Goal: Check status: Check status

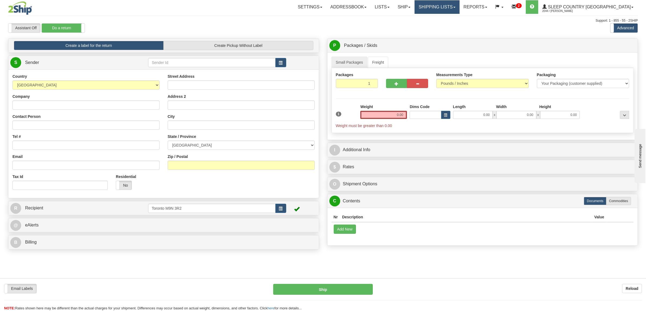
click at [459, 9] on link "Shipping lists" at bounding box center [436, 7] width 45 height 14
click at [459, 23] on link "Search Shipment History" at bounding box center [432, 26] width 53 height 7
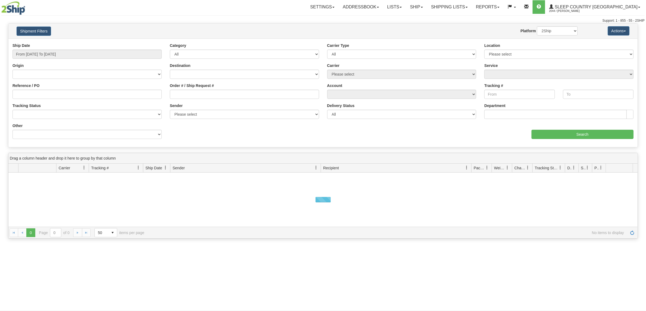
click at [40, 60] on div "Ship Date From 09/25/2025 To 09/26/2025" at bounding box center [86, 53] width 157 height 20
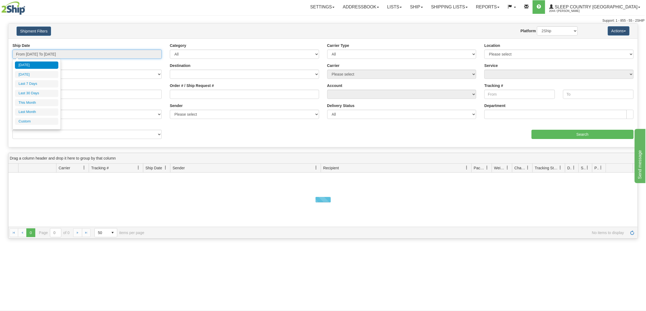
click at [41, 57] on input "From 09/25/2025 To 09/26/2025" at bounding box center [86, 54] width 149 height 9
click at [43, 94] on li "Last 30 Days" at bounding box center [36, 93] width 43 height 7
type input "From 08/28/2025 To 09/26/2025"
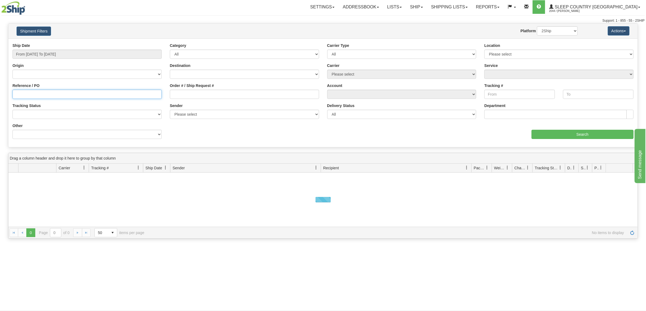
click at [76, 94] on input "Reference / PO" at bounding box center [86, 94] width 149 height 9
paste input "1058812"
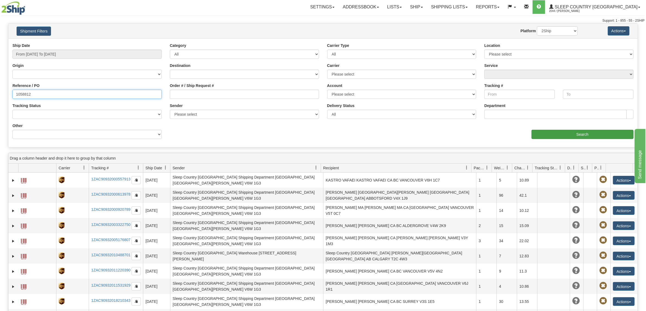
type input "1058812"
click at [594, 139] on input "Search" at bounding box center [582, 134] width 102 height 9
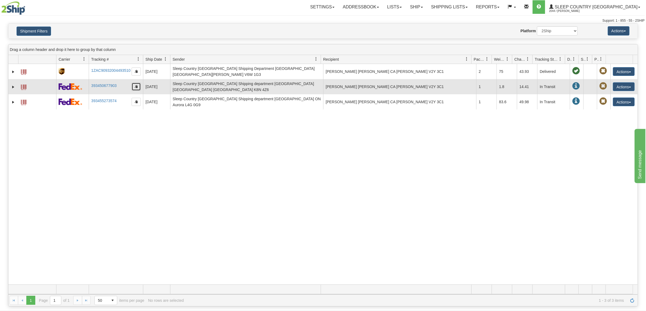
click at [139, 83] on button "button" at bounding box center [136, 87] width 9 height 8
click at [137, 85] on span "button" at bounding box center [136, 86] width 3 height 3
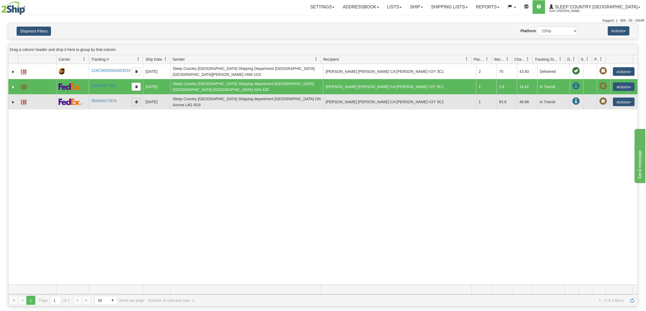
click at [136, 100] on span "button" at bounding box center [136, 101] width 3 height 3
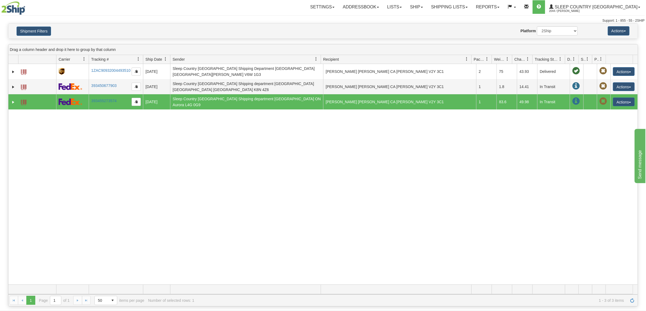
click at [127, 116] on div "31646024 2044 1ZAC90932004493510 09/22/2025 09/22/2025 01:24:53 PM Sleep Countr…" at bounding box center [322, 174] width 629 height 221
click at [252, 128] on div "31646024 2044 1ZAC90932004493510 09/22/2025 09/22/2025 01:24:53 PM Sleep Countr…" at bounding box center [322, 174] width 629 height 221
